Goal: Navigation & Orientation: Find specific page/section

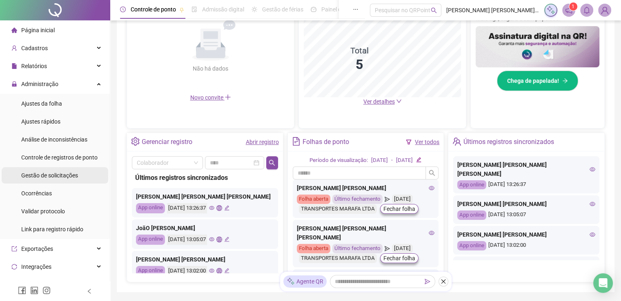
scroll to position [204, 0]
click at [39, 174] on span "Gestão de solicitações" at bounding box center [49, 175] width 57 height 7
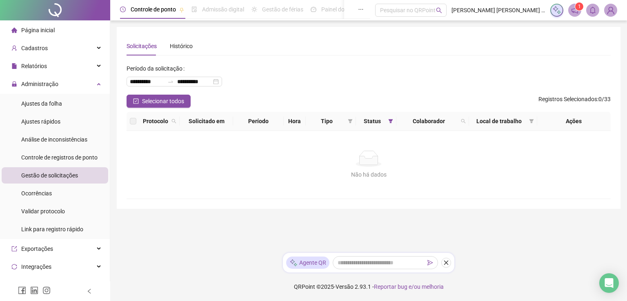
click at [60, 36] on li "Página inicial" at bounding box center [55, 30] width 107 height 16
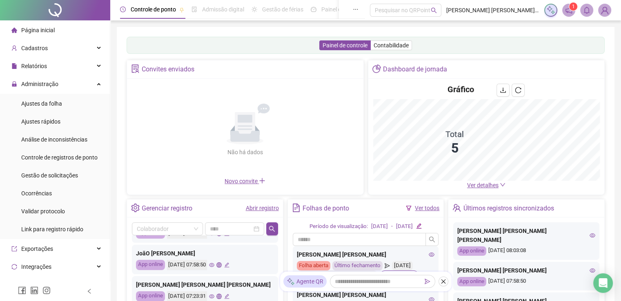
scroll to position [82, 0]
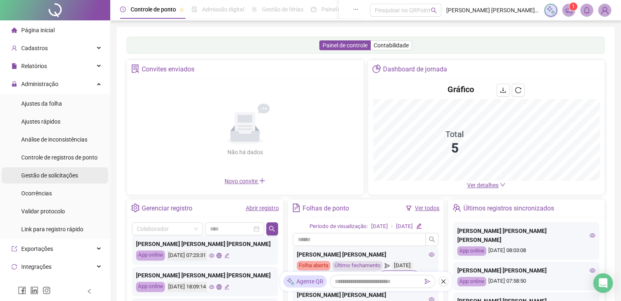
click at [52, 178] on span "Gestão de solicitações" at bounding box center [49, 175] width 57 height 7
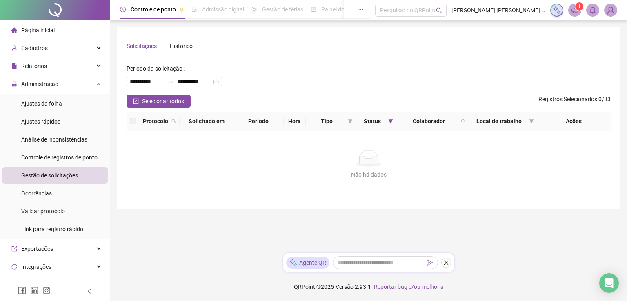
click at [66, 31] on li "Página inicial" at bounding box center [55, 30] width 107 height 16
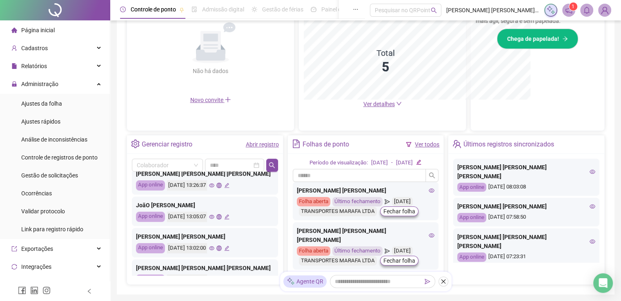
scroll to position [384, 0]
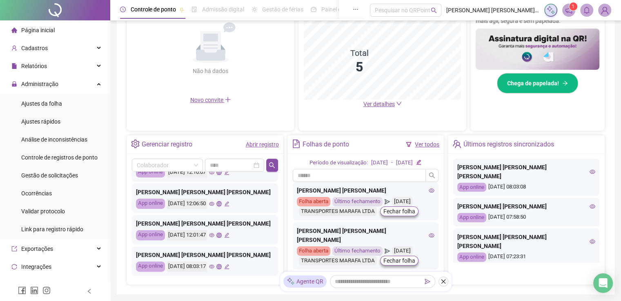
click at [58, 23] on li "Página inicial" at bounding box center [55, 30] width 107 height 16
click at [64, 85] on div "Administração" at bounding box center [55, 84] width 107 height 16
